Goal: Task Accomplishment & Management: Complete application form

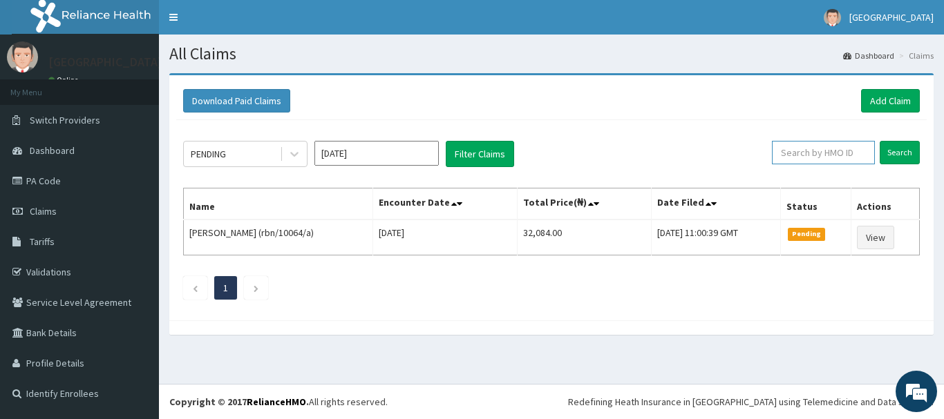
click at [847, 162] on input "text" at bounding box center [823, 152] width 103 height 23
type input "ELN/10604/D"
click at [884, 151] on input "Search" at bounding box center [899, 152] width 40 height 23
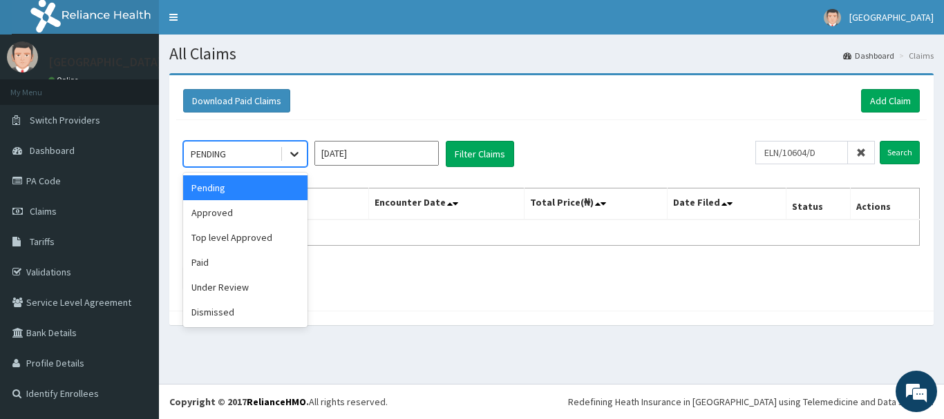
click at [293, 154] on icon at bounding box center [294, 155] width 8 height 5
click at [258, 221] on div "Approved" at bounding box center [245, 212] width 124 height 25
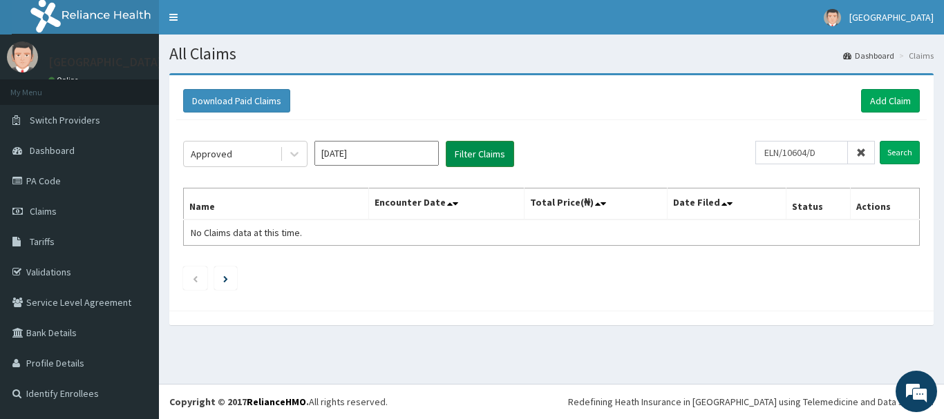
click at [490, 156] on button "Filter Claims" at bounding box center [480, 154] width 68 height 26
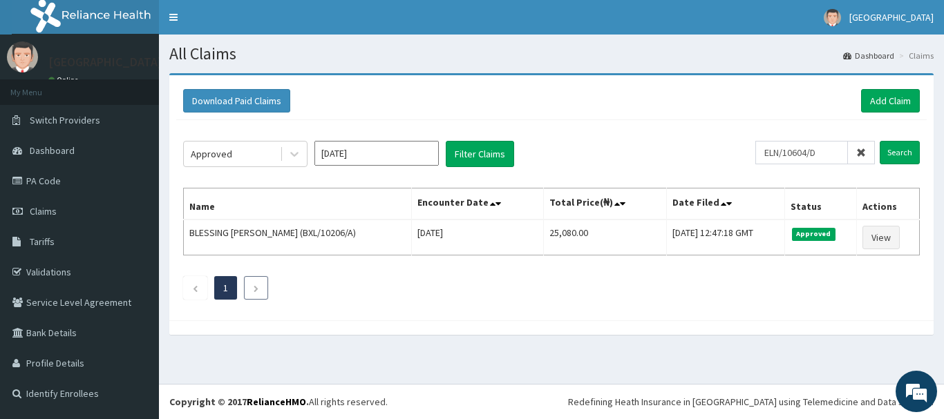
click at [263, 287] on li at bounding box center [256, 287] width 24 height 23
click at [121, 180] on link "PA Code" at bounding box center [79, 181] width 159 height 30
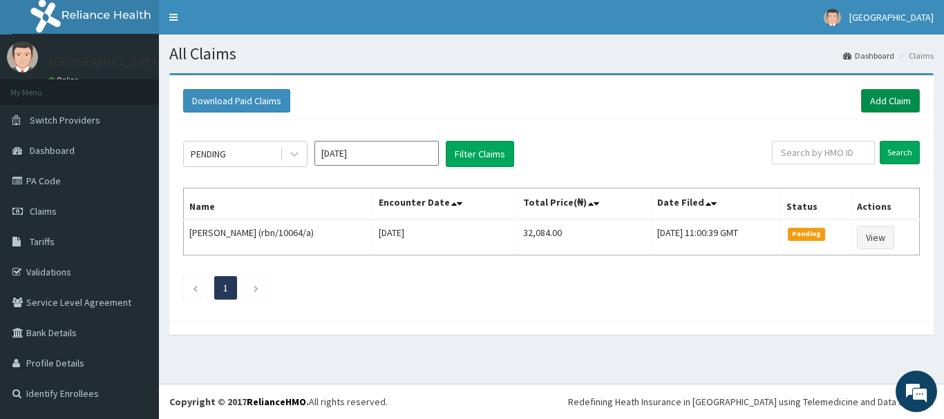
click at [890, 95] on link "Add Claim" at bounding box center [890, 100] width 59 height 23
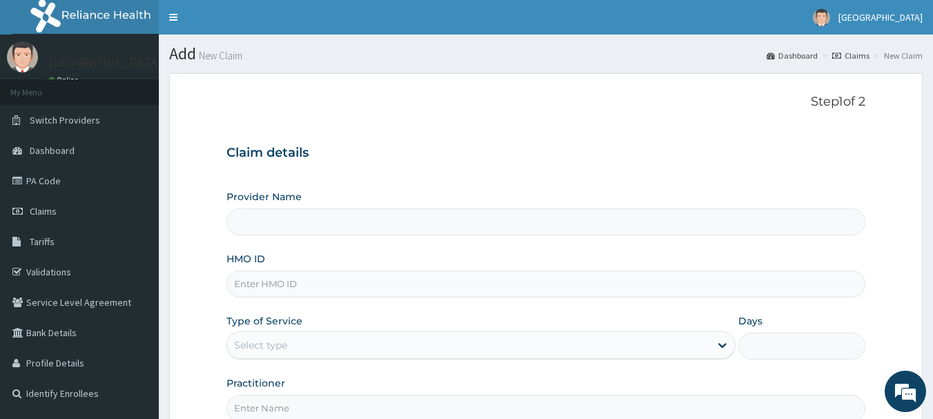
type input "Ibijola Medical center"
drag, startPoint x: 0, startPoint y: 0, endPoint x: 450, endPoint y: 289, distance: 534.5
click at [450, 289] on input "HMO ID" at bounding box center [547, 284] width 640 height 27
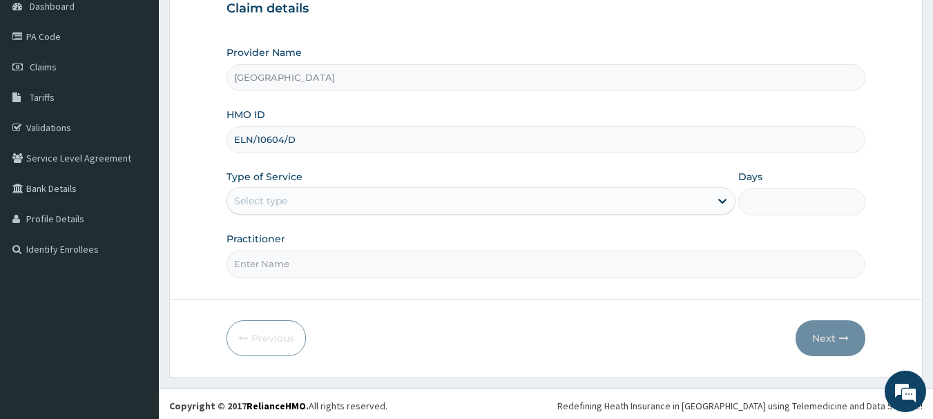
scroll to position [149, 0]
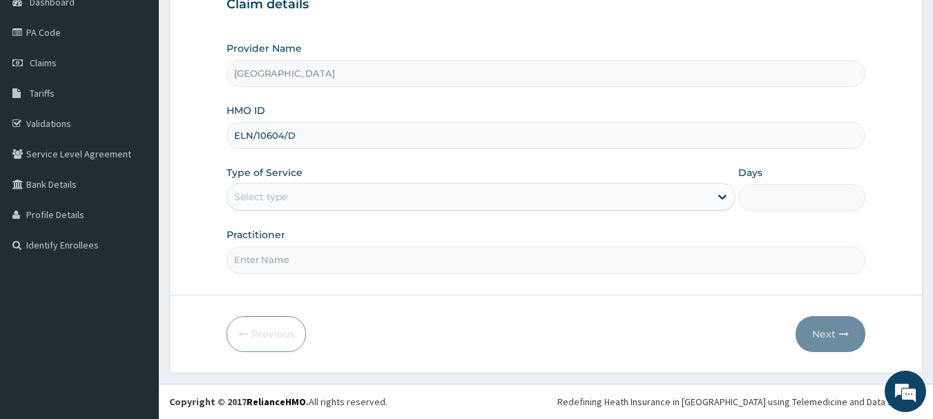
type input "ELN/10604/D"
click at [415, 204] on div "Select type" at bounding box center [468, 197] width 483 height 22
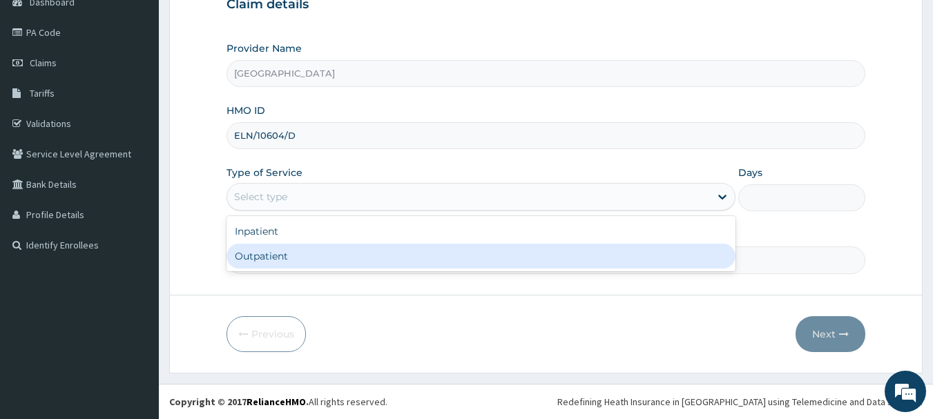
click at [401, 251] on div "Outpatient" at bounding box center [481, 256] width 509 height 25
type input "1"
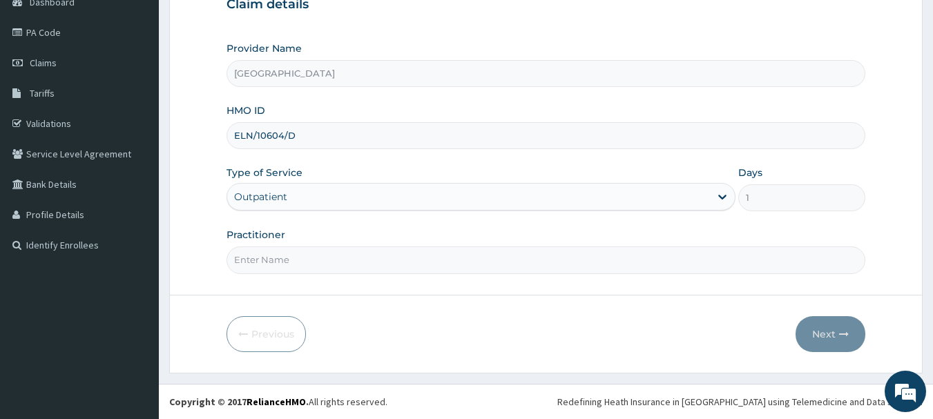
click at [403, 257] on input "Practitioner" at bounding box center [547, 260] width 640 height 27
type input "DR KARINA"
click at [839, 338] on button "Next" at bounding box center [831, 334] width 70 height 36
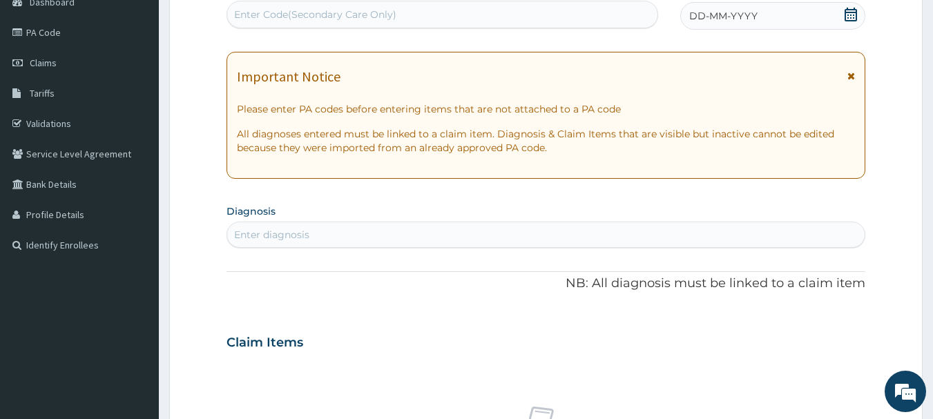
click at [852, 15] on icon at bounding box center [851, 15] width 12 height 14
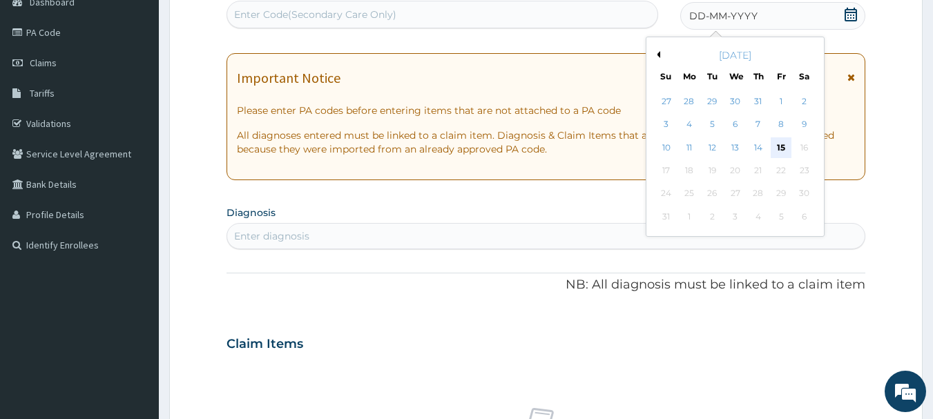
click at [782, 145] on div "15" at bounding box center [781, 147] width 21 height 21
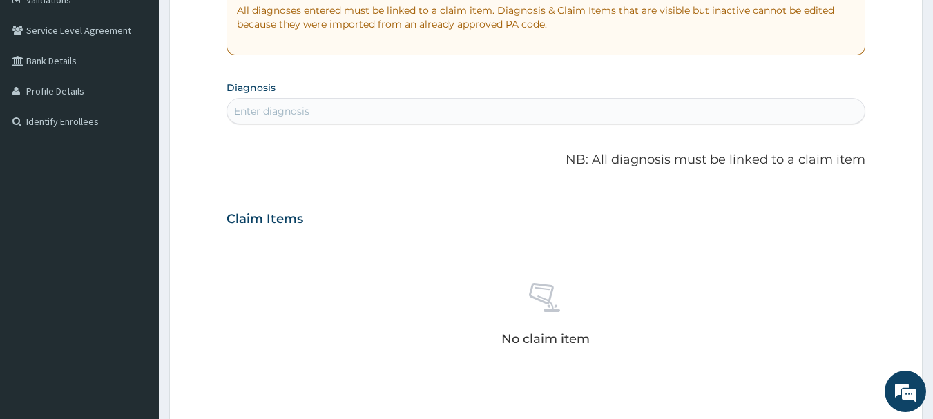
scroll to position [287, 0]
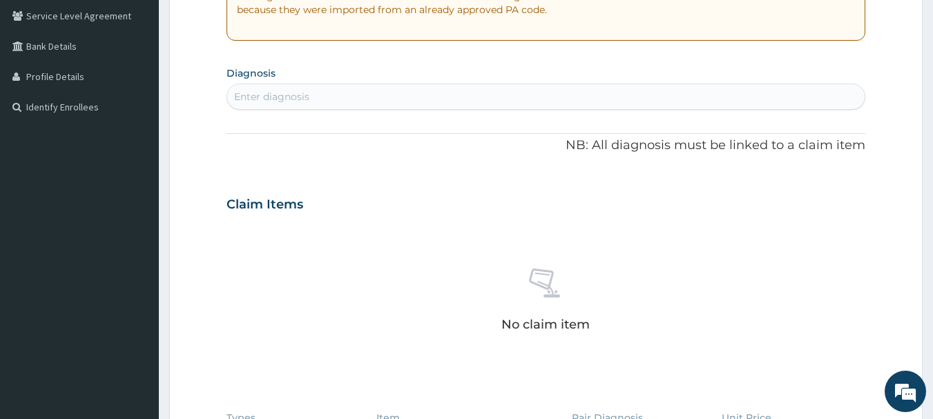
click at [413, 102] on div "Enter diagnosis" at bounding box center [546, 97] width 638 height 22
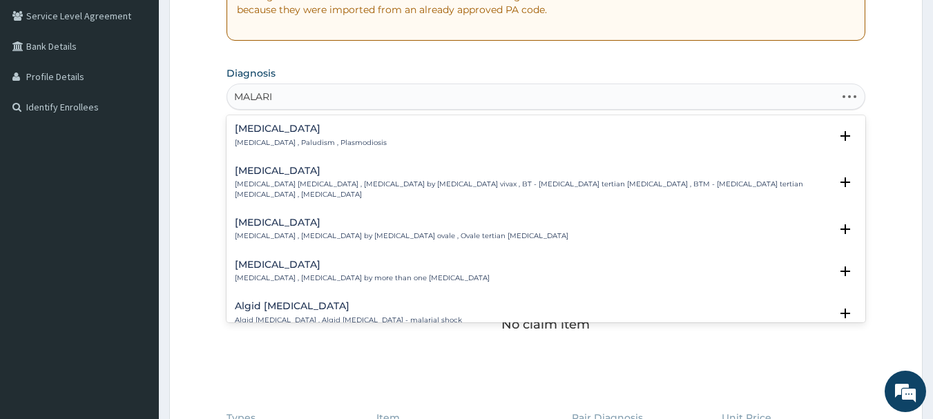
type input "MALARIA"
click at [323, 141] on p "Malaria , Paludism , Plasmodiosis" at bounding box center [311, 143] width 152 height 10
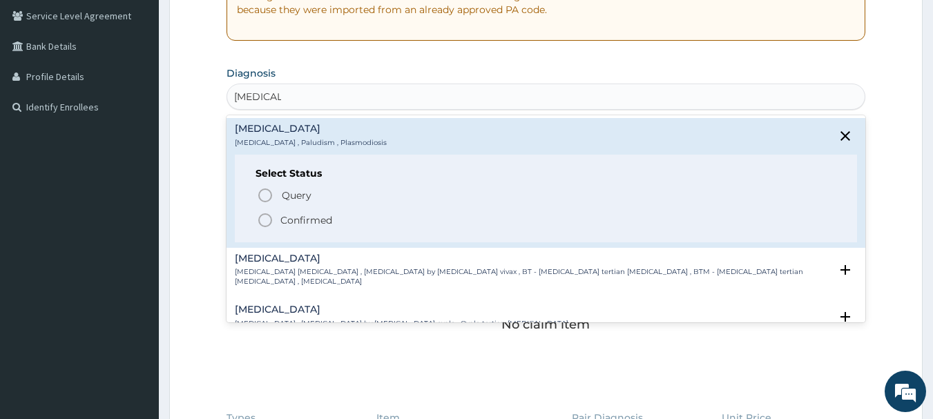
click at [265, 222] on icon "status option filled" at bounding box center [265, 220] width 17 height 17
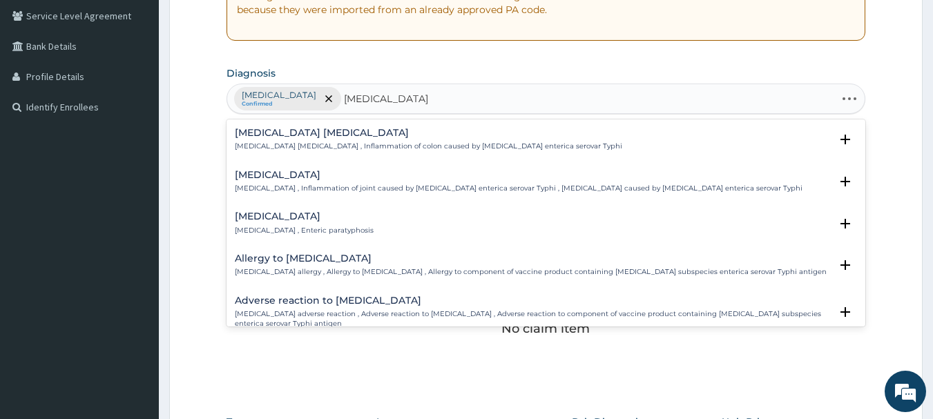
type input "salmonella enterit"
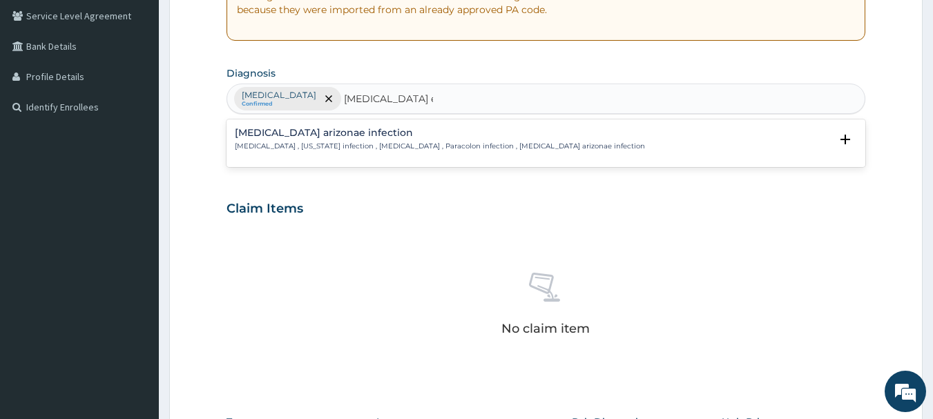
click at [298, 139] on div "Salmonella enterica arizonae infection Arizonosis , Arizona infection , Salmone…" at bounding box center [440, 140] width 410 height 24
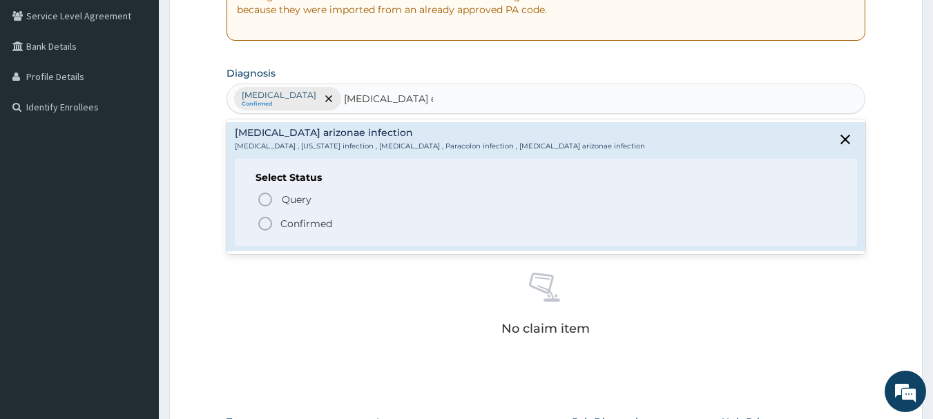
click at [267, 220] on icon "status option filled" at bounding box center [265, 224] width 17 height 17
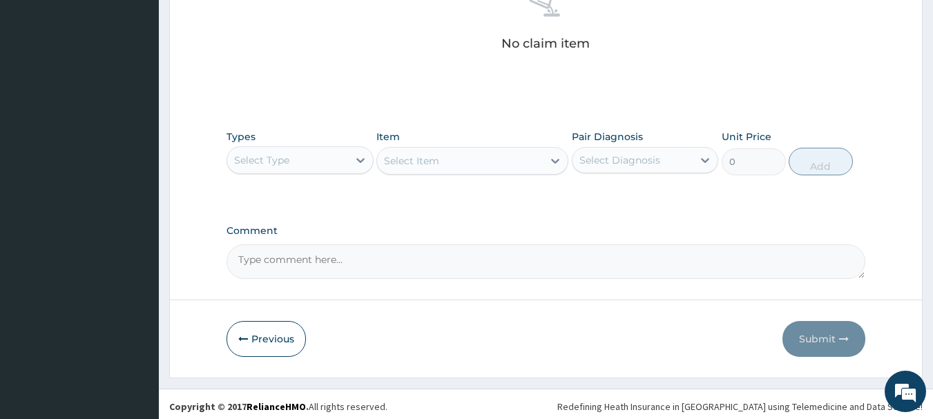
scroll to position [577, 0]
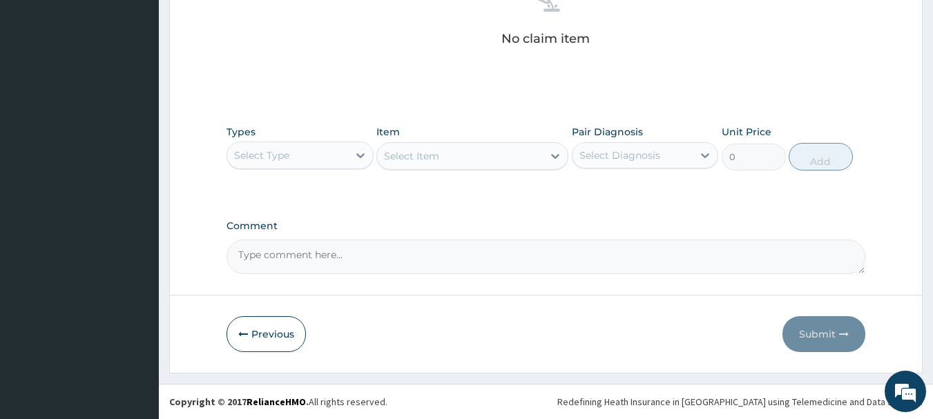
click at [316, 162] on div "Select Type" at bounding box center [287, 155] width 121 height 22
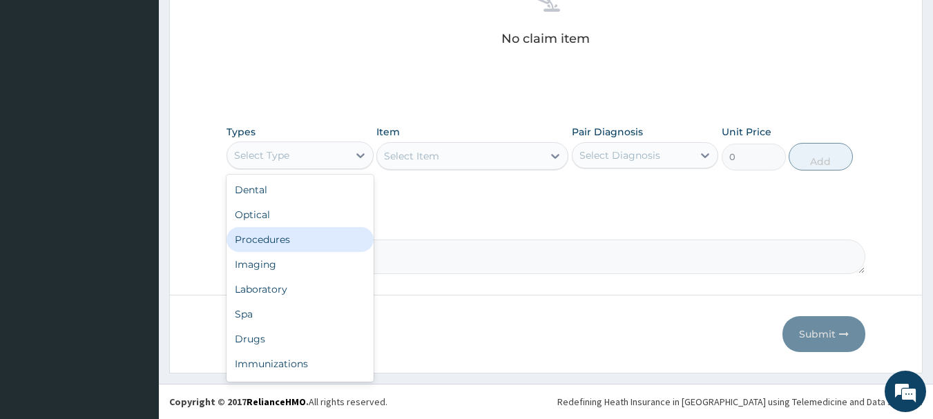
click at [330, 242] on div "Procedures" at bounding box center [300, 239] width 147 height 25
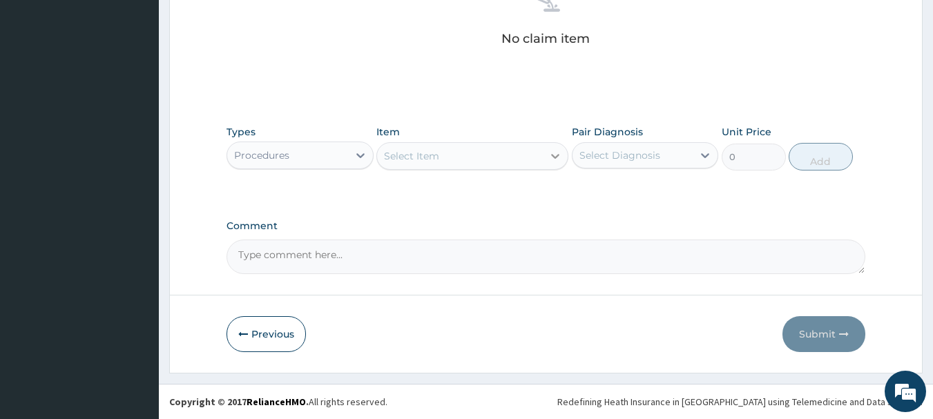
click at [544, 160] on div at bounding box center [555, 156] width 25 height 25
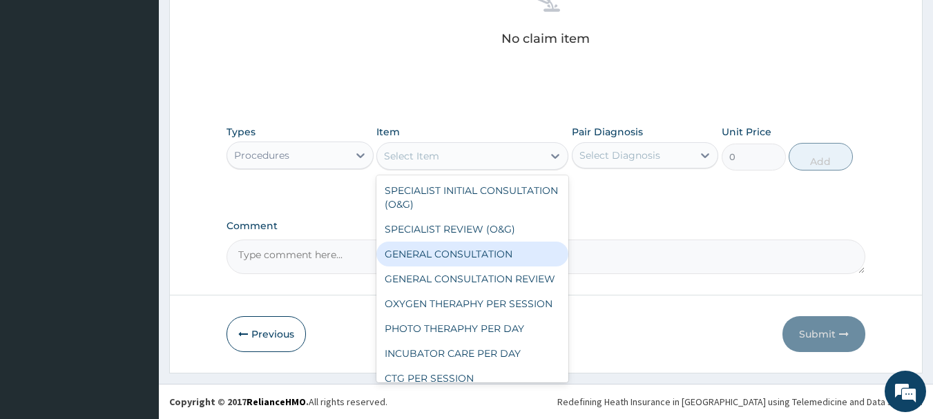
click at [530, 254] on div "GENERAL CONSULTATION" at bounding box center [473, 254] width 192 height 25
type input "3000"
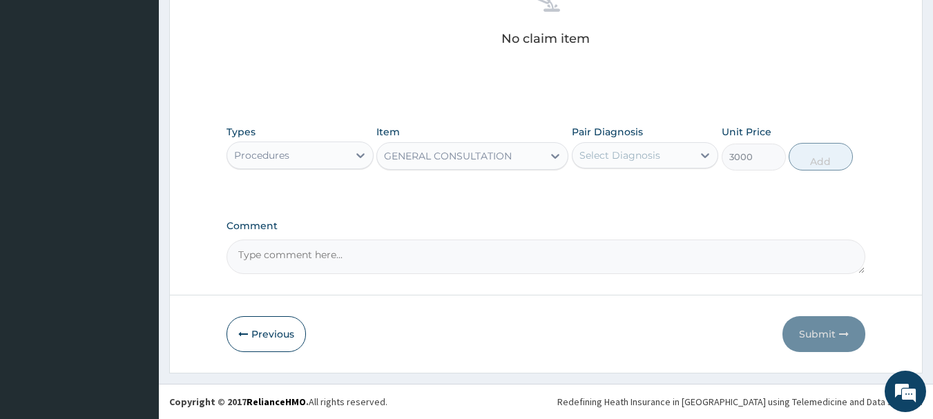
click at [656, 159] on div "Select Diagnosis" at bounding box center [620, 156] width 81 height 14
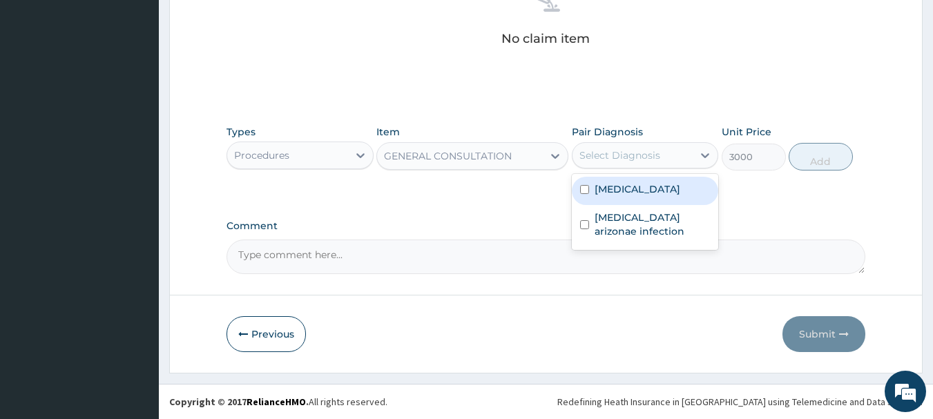
drag, startPoint x: 654, startPoint y: 192, endPoint x: 657, endPoint y: 225, distance: 32.7
click at [657, 222] on div "Malaria Salmonella enterica arizonae infection" at bounding box center [645, 212] width 147 height 76
click at [638, 192] on div "Malaria" at bounding box center [645, 191] width 147 height 28
checkbox input "true"
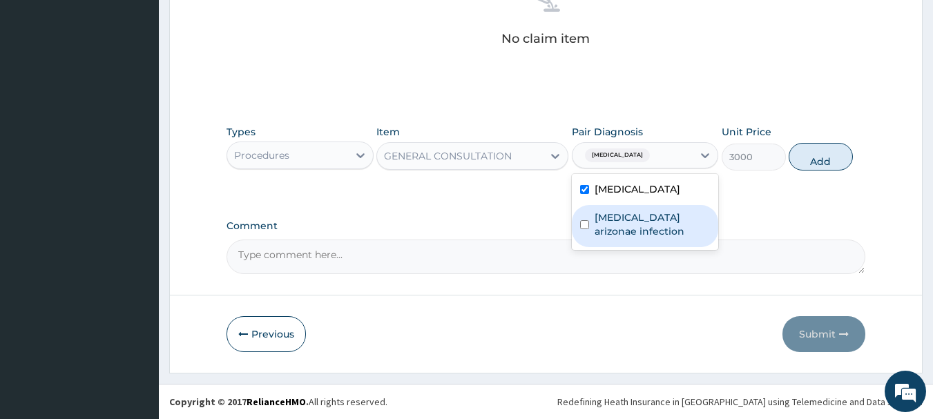
click at [627, 233] on label "Salmonella enterica arizonae infection" at bounding box center [653, 225] width 116 height 28
checkbox input "true"
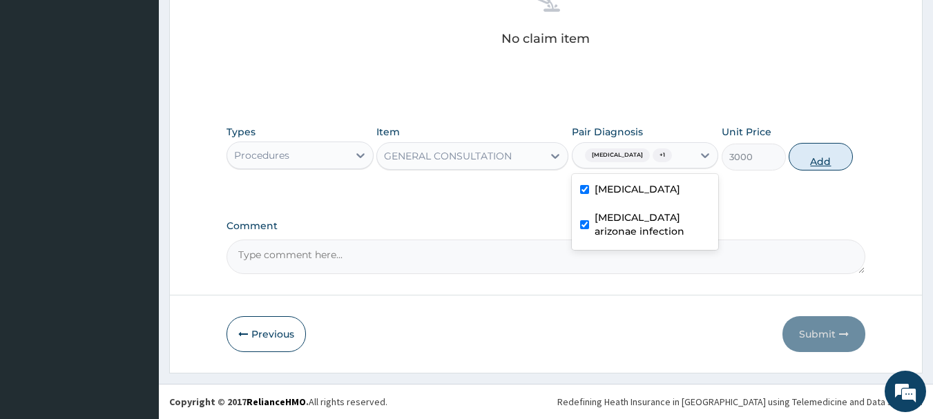
click at [836, 151] on button "Add" at bounding box center [821, 157] width 64 height 28
type input "0"
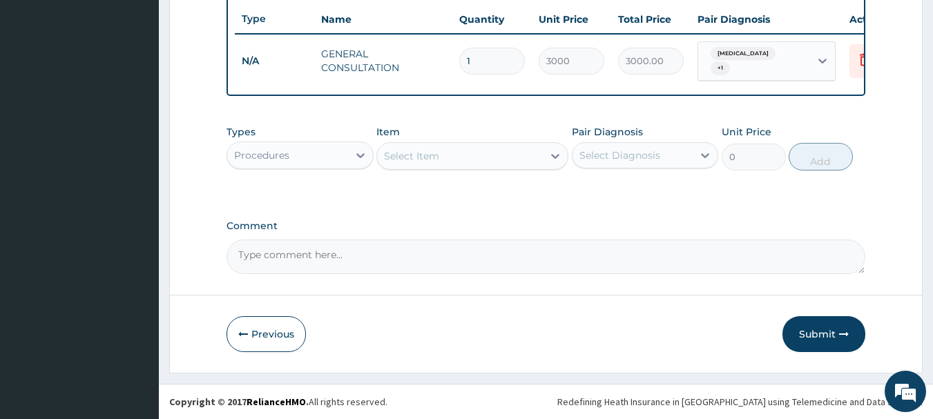
scroll to position [522, 0]
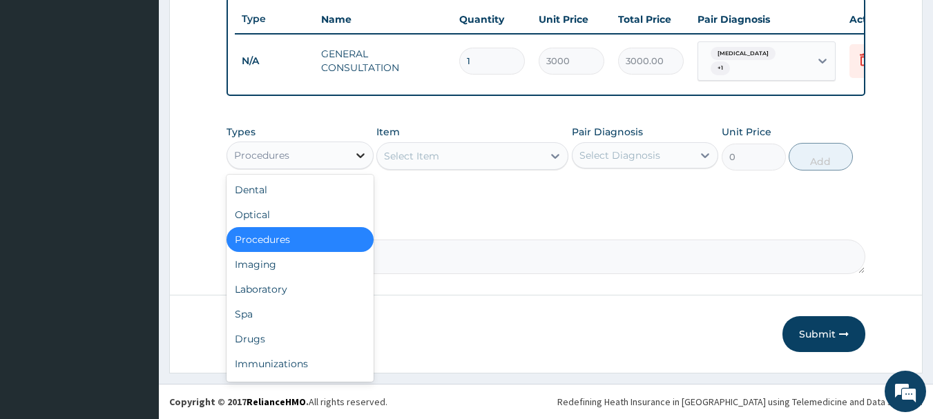
click at [356, 159] on icon at bounding box center [361, 156] width 14 height 14
click at [304, 343] on div "Drugs" at bounding box center [300, 339] width 147 height 25
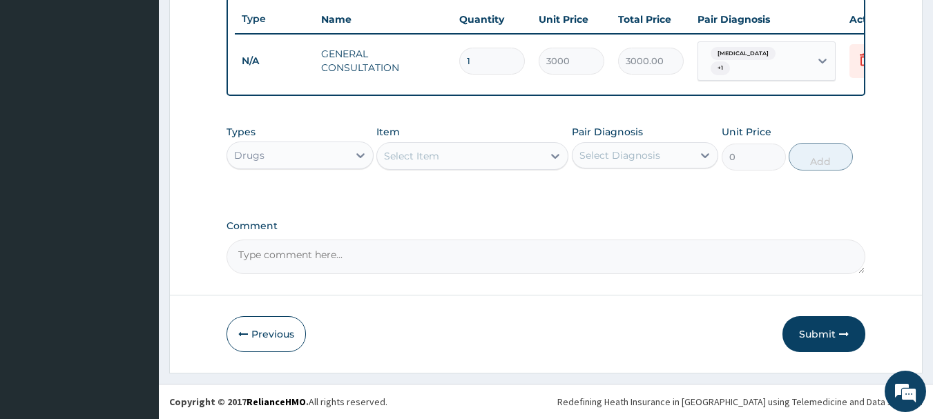
click at [511, 158] on div "Select Item" at bounding box center [460, 156] width 166 height 22
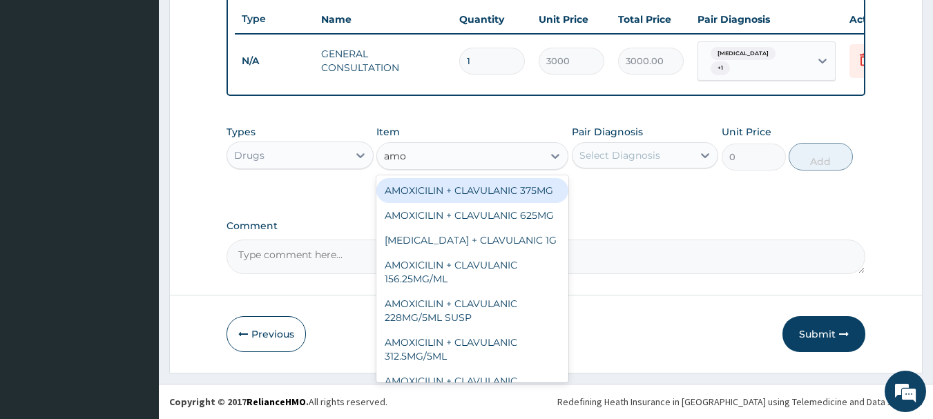
type input "amox"
click at [501, 193] on div "AMOXICILIN + CLAVULANIC 375MG" at bounding box center [473, 190] width 192 height 25
type input "150"
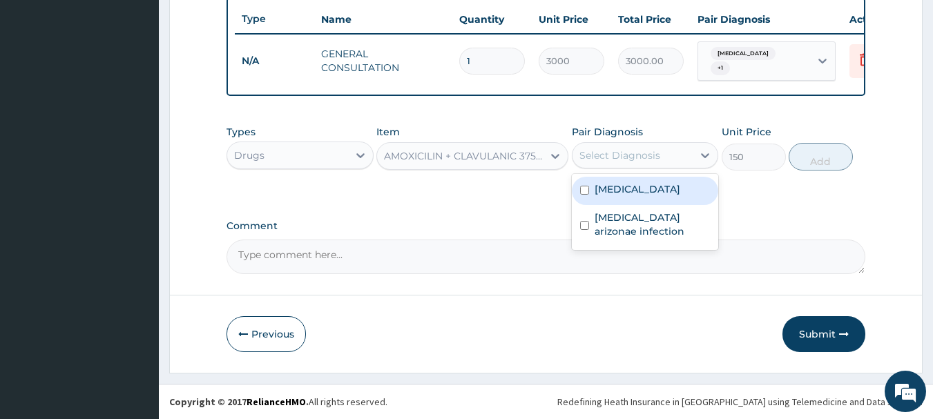
click at [647, 155] on div "Select Diagnosis" at bounding box center [620, 156] width 81 height 14
click at [647, 196] on div "Malaria" at bounding box center [645, 191] width 147 height 28
checkbox input "true"
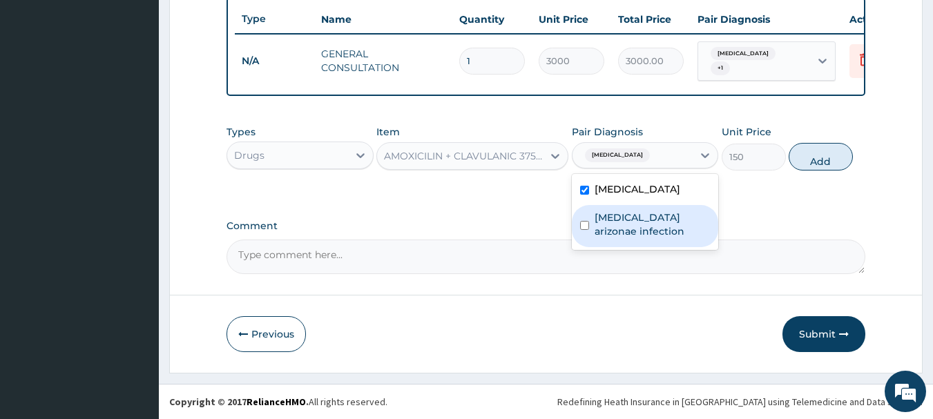
drag, startPoint x: 661, startPoint y: 229, endPoint x: 787, endPoint y: 215, distance: 126.6
click at [664, 229] on label "Salmonella enterica arizonae infection" at bounding box center [653, 225] width 116 height 28
checkbox input "true"
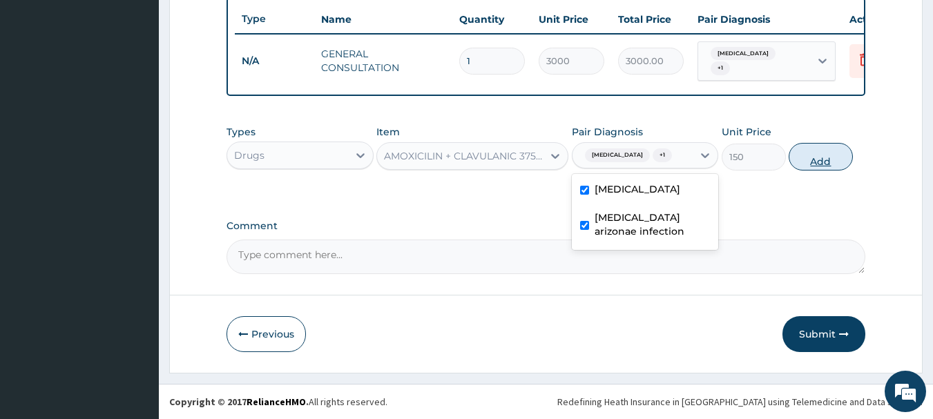
click at [838, 164] on button "Add" at bounding box center [821, 157] width 64 height 28
type input "0"
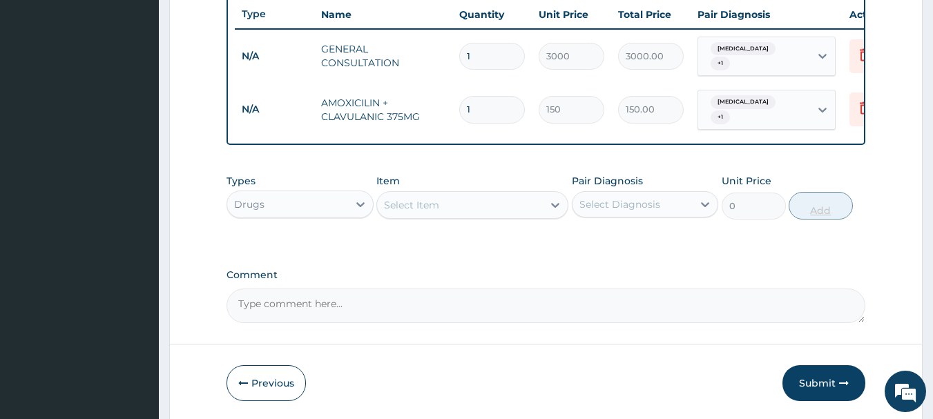
type input "10"
type input "1500.00"
type input "10"
click at [453, 209] on div "Select Item" at bounding box center [460, 205] width 166 height 22
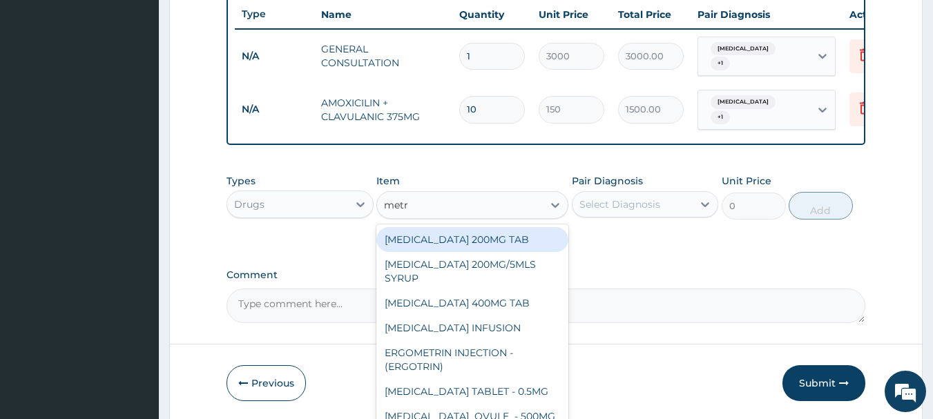
type input "metro"
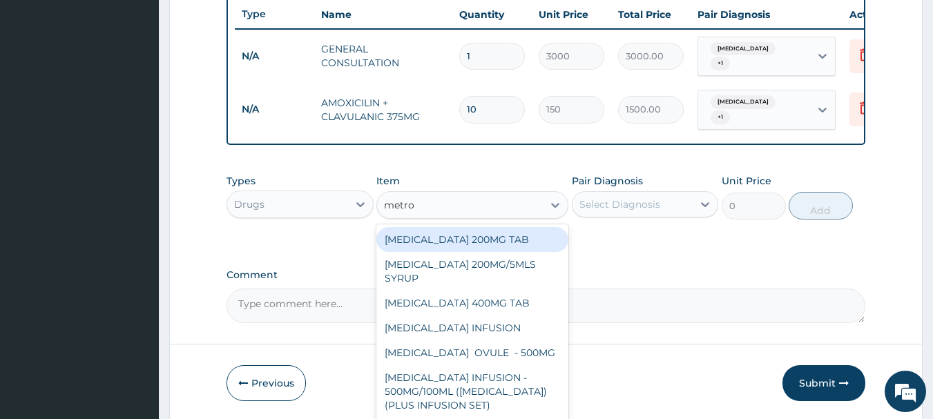
click at [467, 239] on div "METRONIDAZOLE 200MG TAB" at bounding box center [473, 239] width 192 height 25
type input "20"
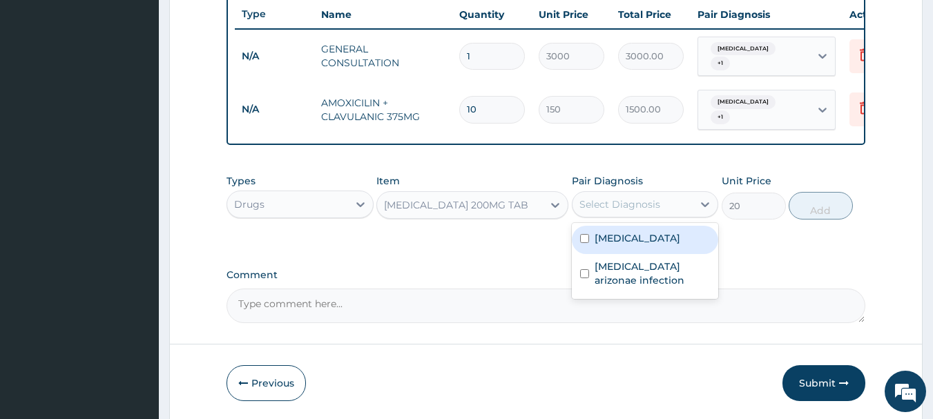
click at [635, 198] on div "Select Diagnosis" at bounding box center [620, 205] width 81 height 14
click at [613, 247] on div "Malaria" at bounding box center [645, 240] width 147 height 28
checkbox input "true"
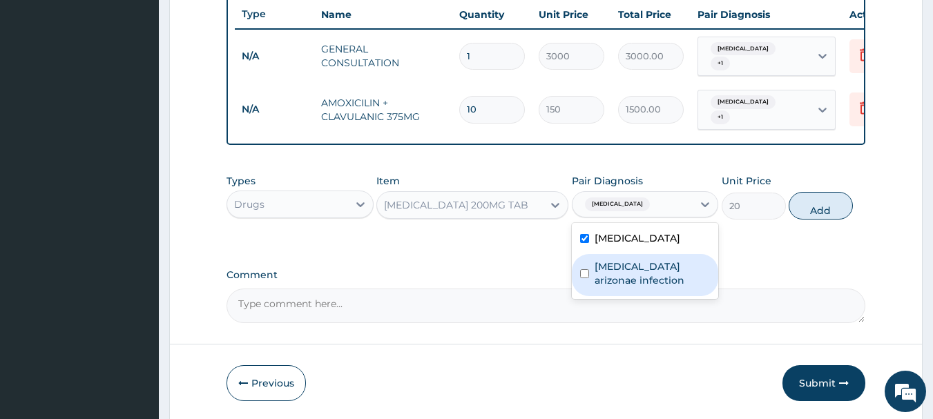
click at [612, 272] on label "Salmonella enterica arizonae infection" at bounding box center [653, 274] width 116 height 28
checkbox input "true"
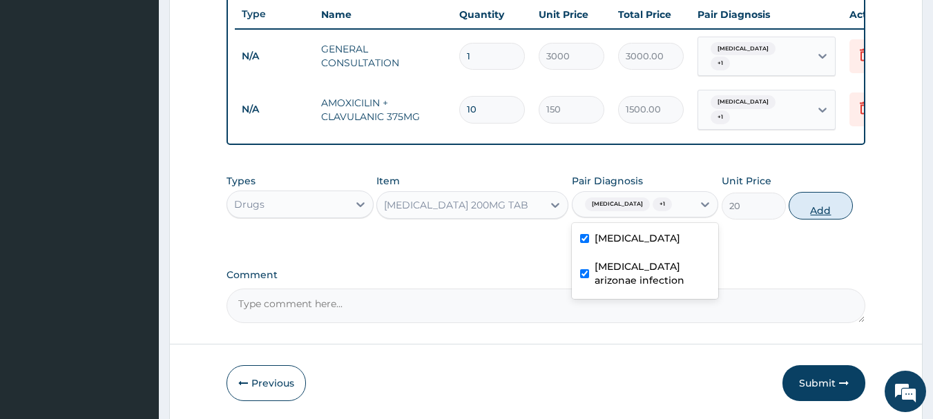
click at [810, 200] on button "Add" at bounding box center [821, 206] width 64 height 28
type input "0"
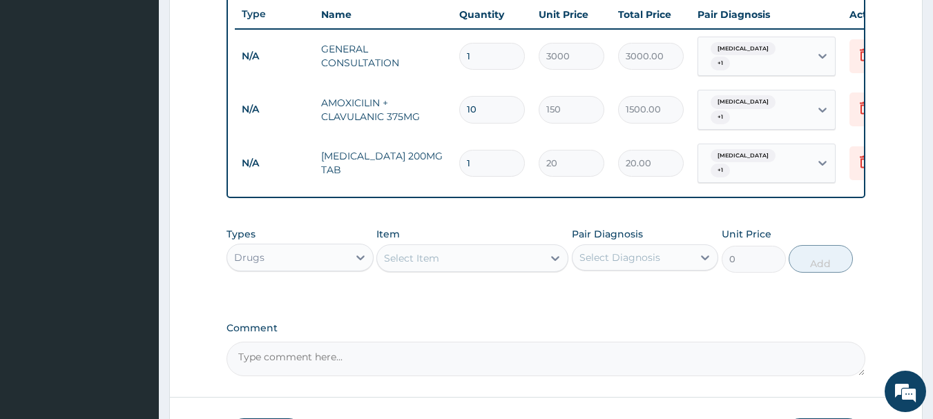
type input "18"
type input "360.00"
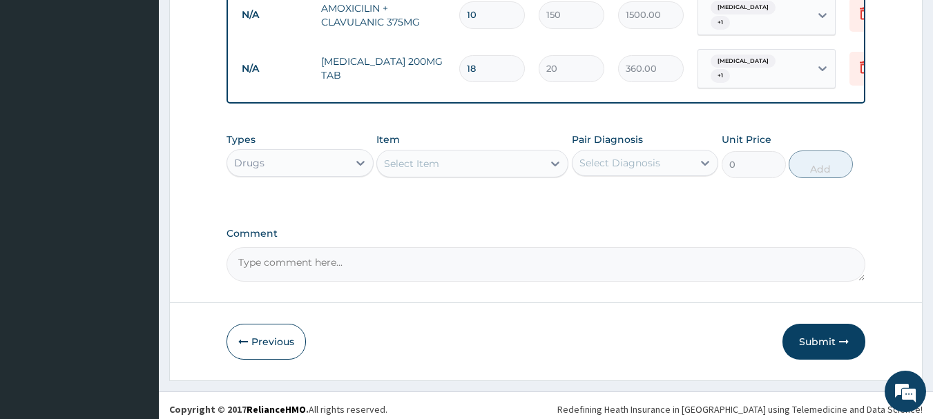
scroll to position [617, 0]
type input "18"
click at [477, 155] on div "Select Item" at bounding box center [460, 163] width 166 height 22
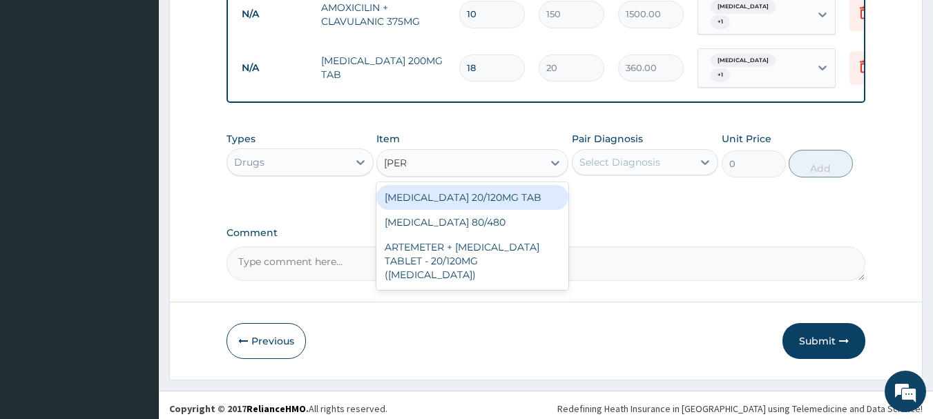
type input "coart"
click at [499, 185] on div "COARTEM 20/120MG TAB" at bounding box center [473, 197] width 192 height 25
type input "75"
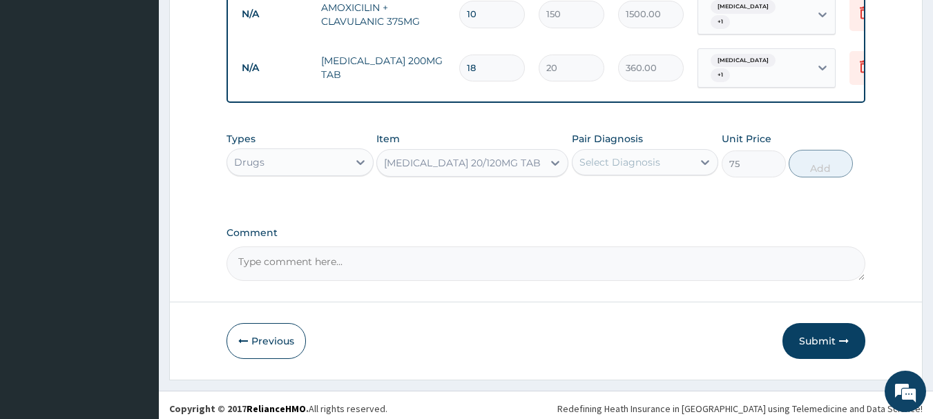
click at [679, 155] on div "Select Diagnosis" at bounding box center [633, 162] width 121 height 22
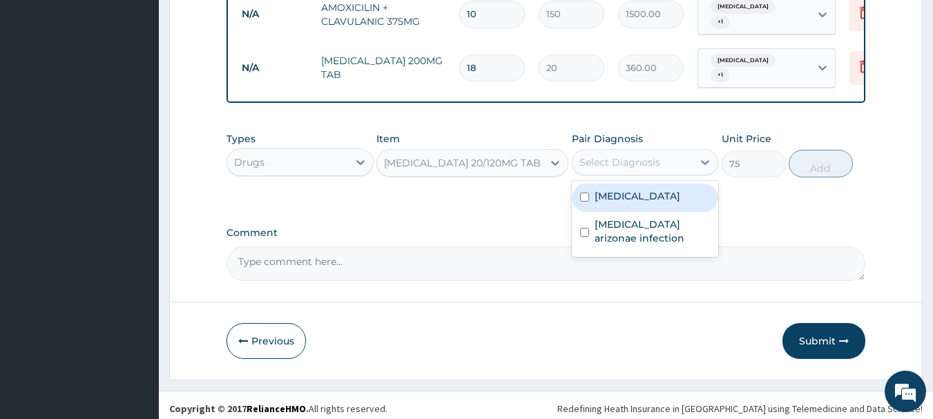
click at [660, 201] on div "Malaria" at bounding box center [645, 198] width 147 height 28
checkbox input "true"
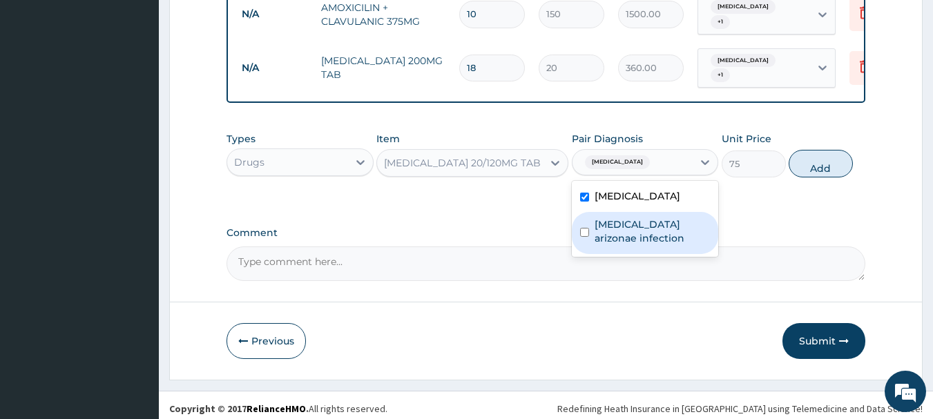
click at [665, 223] on label "Salmonella enterica arizonae infection" at bounding box center [653, 232] width 116 height 28
checkbox input "true"
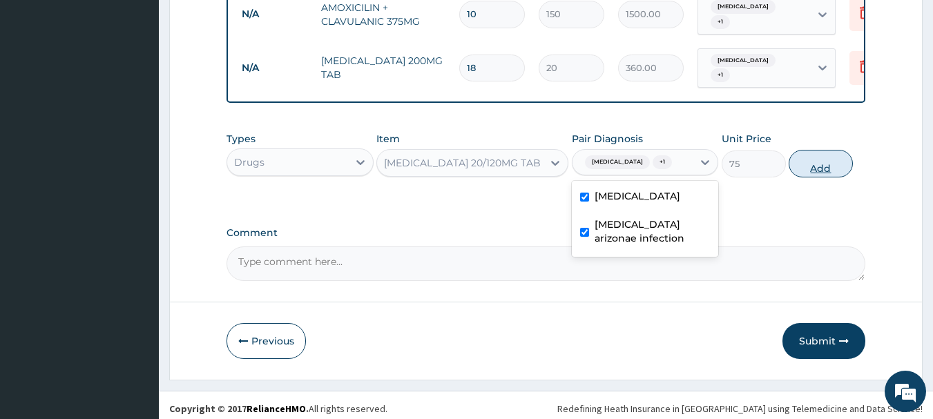
click at [833, 150] on button "Add" at bounding box center [821, 164] width 64 height 28
type input "0"
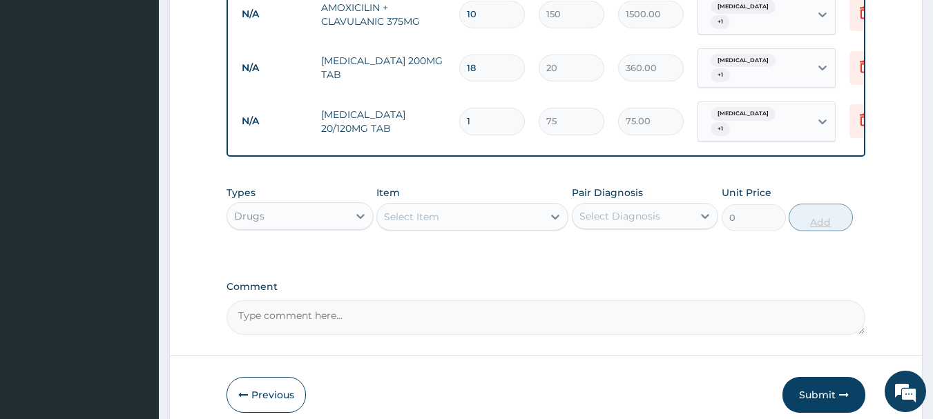
type input "12"
type input "900.00"
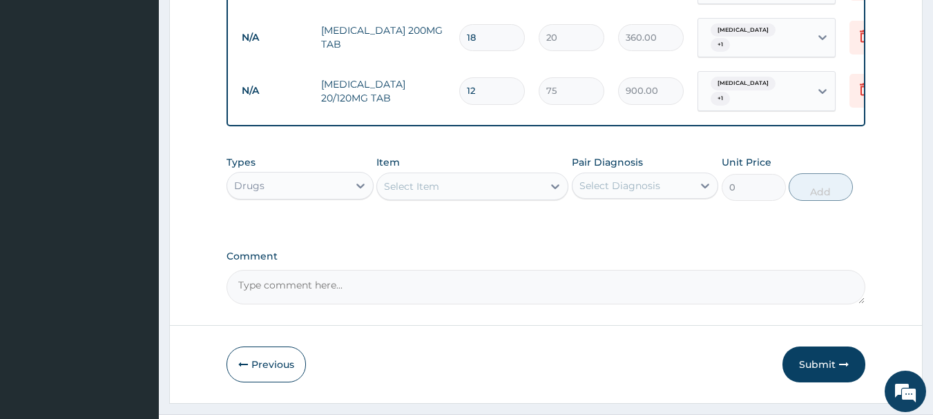
scroll to position [665, 0]
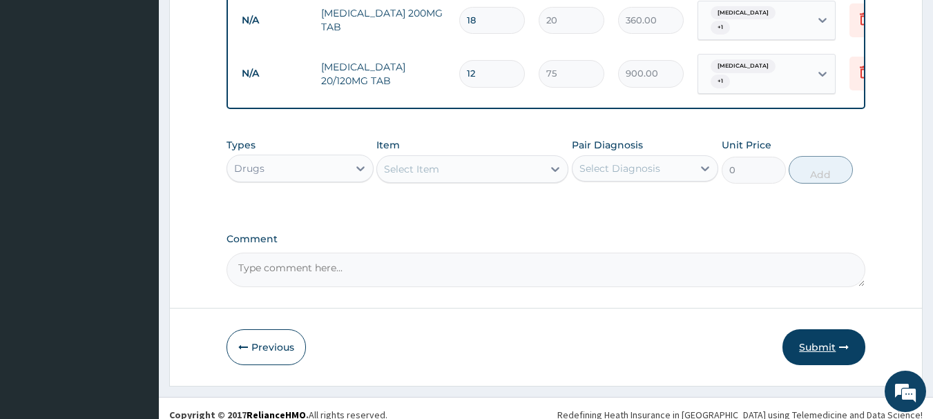
type input "12"
click at [820, 336] on button "Submit" at bounding box center [824, 348] width 83 height 36
